Goal: Task Accomplishment & Management: Use online tool/utility

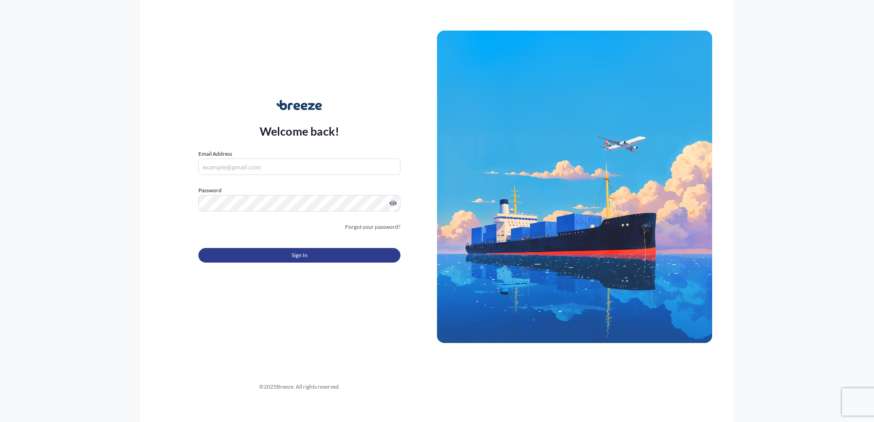
type input "[PERSON_NAME][EMAIL_ADDRESS][DOMAIN_NAME]"
click at [287, 249] on button "Sign In" at bounding box center [299, 255] width 202 height 15
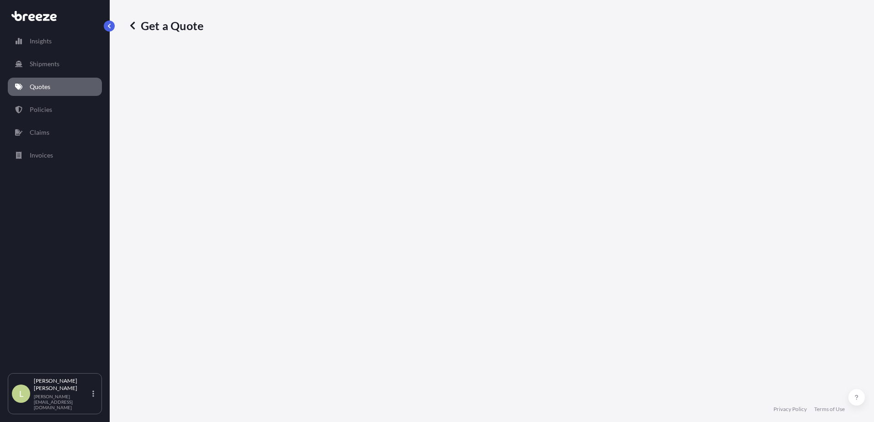
select select "Sea"
select select "1"
